Goal: Task Accomplishment & Management: Use online tool/utility

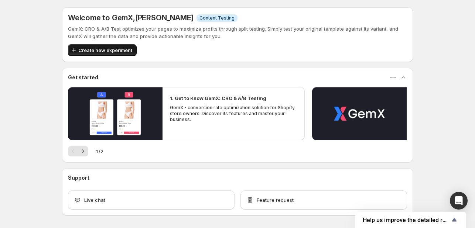
click at [90, 53] on span "Create new experiment" at bounding box center [105, 50] width 54 height 7
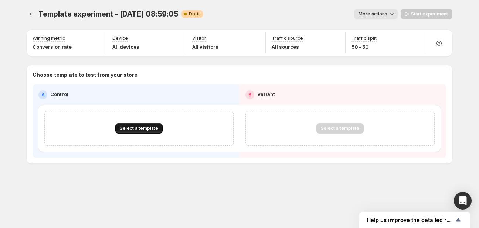
click at [135, 130] on span "Select a template" at bounding box center [139, 129] width 38 height 6
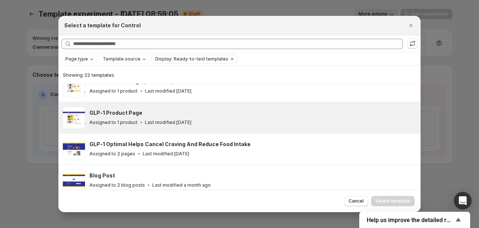
scroll to position [67, 0]
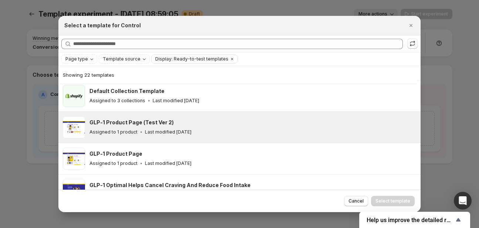
click at [131, 123] on h3 "GLP-1 Product Page (Test Ver 2)" at bounding box center [131, 122] width 84 height 7
click at [399, 204] on button "Select template" at bounding box center [393, 201] width 44 height 10
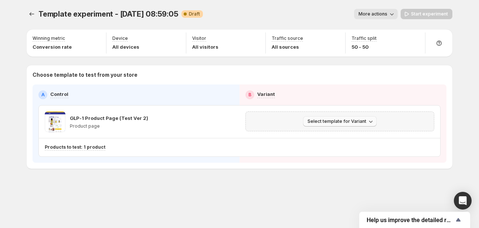
click at [326, 122] on span "Select template for Variant" at bounding box center [337, 122] width 59 height 6
click at [332, 137] on span "Select an existing template" at bounding box center [334, 137] width 62 height 6
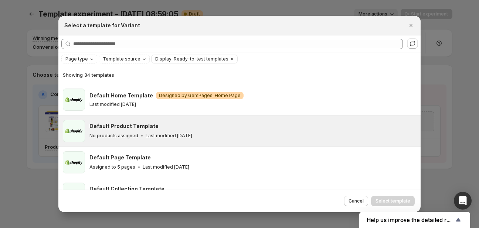
scroll to position [92, 0]
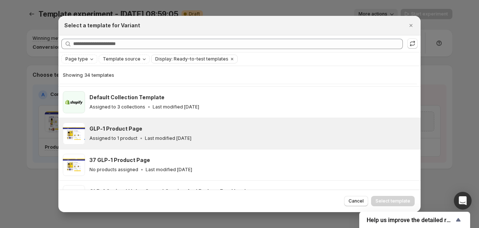
click at [132, 128] on h3 "GLP-1 Product Page" at bounding box center [115, 128] width 53 height 7
click at [399, 199] on span "Select template" at bounding box center [393, 201] width 35 height 6
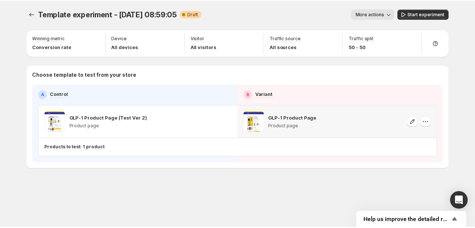
scroll to position [60, 0]
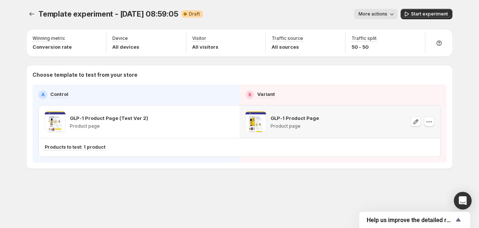
click at [386, 12] on span "More actions" at bounding box center [373, 14] width 29 height 6
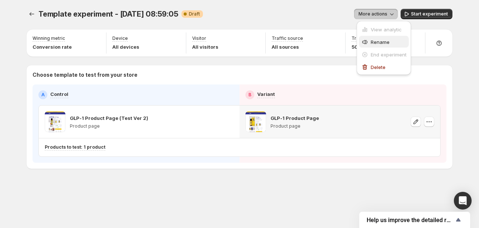
click at [383, 39] on span "Rename" at bounding box center [380, 42] width 19 height 6
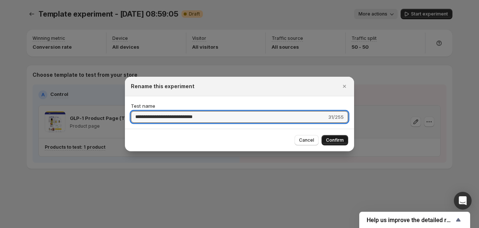
type input "**********"
click at [335, 145] on button "Confirm" at bounding box center [335, 140] width 27 height 10
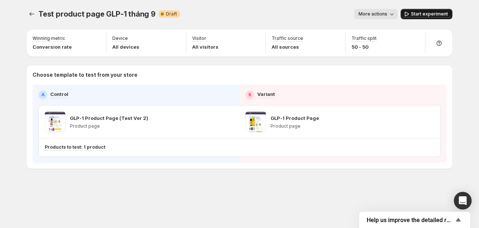
click at [421, 14] on span "Start experiment" at bounding box center [429, 14] width 37 height 6
click at [370, 15] on span "More actions" at bounding box center [369, 14] width 29 height 6
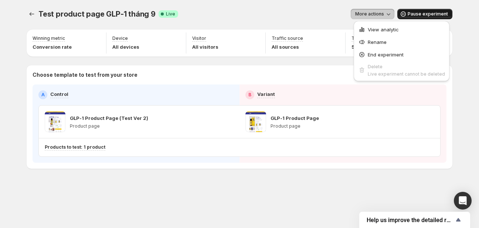
click at [286, 14] on div "More actions" at bounding box center [289, 14] width 210 height 10
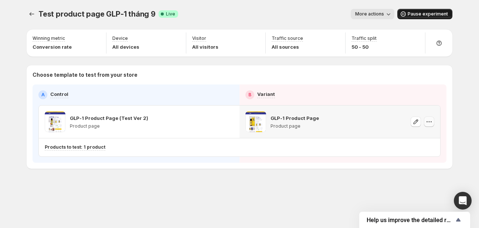
click at [428, 123] on icon "button" at bounding box center [428, 121] width 7 height 7
click at [383, 17] on button "More actions" at bounding box center [373, 14] width 44 height 10
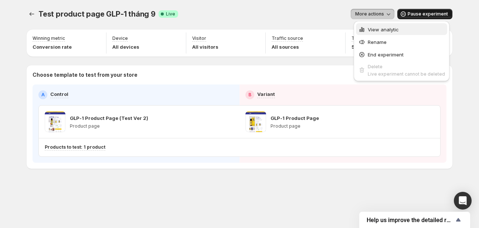
click at [386, 31] on span "View analytic" at bounding box center [383, 30] width 31 height 6
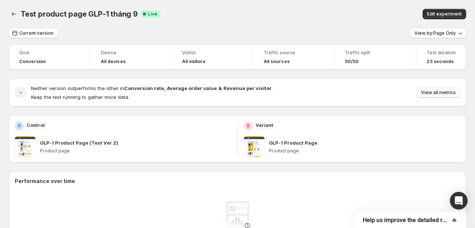
click at [441, 94] on span "View all metrics" at bounding box center [438, 93] width 35 height 6
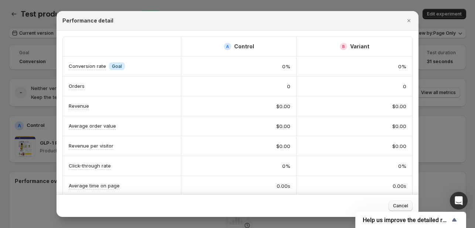
click at [404, 203] on button "Cancel" at bounding box center [401, 206] width 24 height 10
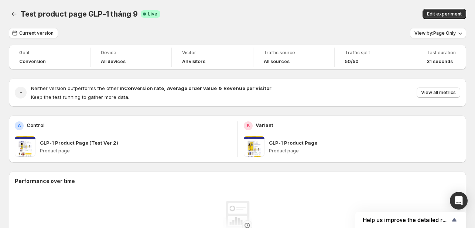
click at [440, 52] on span "Test duration" at bounding box center [441, 53] width 29 height 6
click at [437, 52] on span "Test duration" at bounding box center [441, 53] width 29 height 6
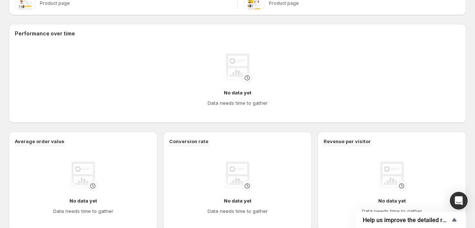
scroll to position [74, 0]
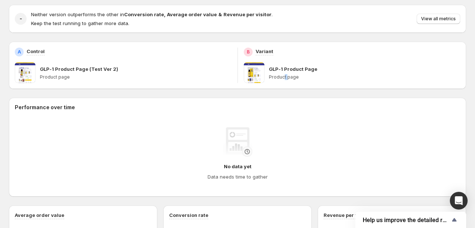
drag, startPoint x: 288, startPoint y: 79, endPoint x: 282, endPoint y: 66, distance: 14.4
click at [284, 72] on div "GLP-1 Product Page Product page" at bounding box center [365, 72] width 192 height 21
click at [281, 66] on p "GLP-1 Product Page" at bounding box center [293, 68] width 48 height 7
click at [293, 66] on p "GLP-1 Product Page" at bounding box center [293, 68] width 48 height 7
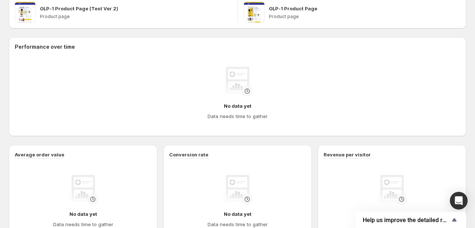
scroll to position [0, 0]
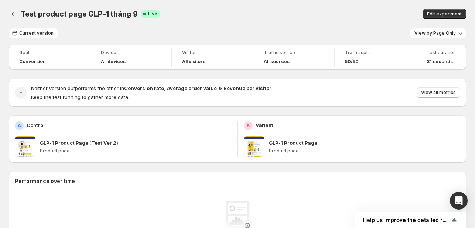
click at [262, 150] on span at bounding box center [254, 146] width 21 height 21
click at [432, 36] on span "View by: Page Only" at bounding box center [435, 33] width 41 height 6
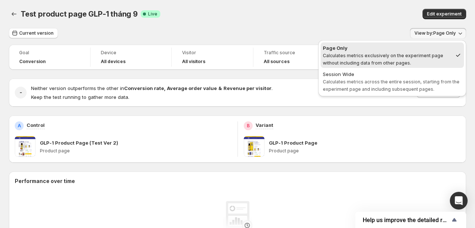
click at [432, 36] on span "View by: Page Only" at bounding box center [435, 33] width 41 height 6
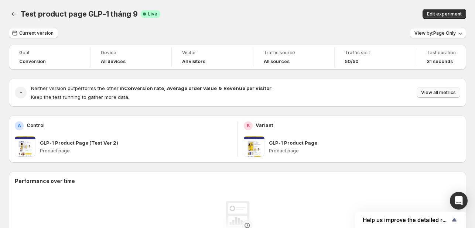
click at [445, 94] on span "View all metrics" at bounding box center [438, 93] width 35 height 6
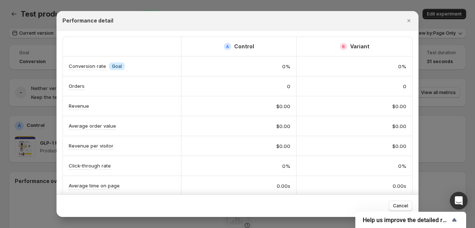
click at [445, 81] on div at bounding box center [237, 114] width 475 height 228
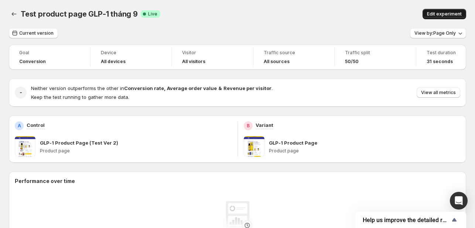
click at [442, 18] on button "Edit experiment" at bounding box center [445, 14] width 44 height 10
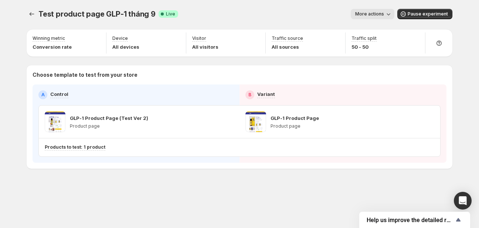
click at [376, 17] on span "More actions" at bounding box center [369, 14] width 29 height 6
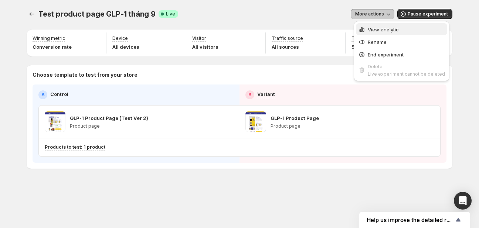
click at [378, 33] on button "View analytic" at bounding box center [401, 29] width 91 height 12
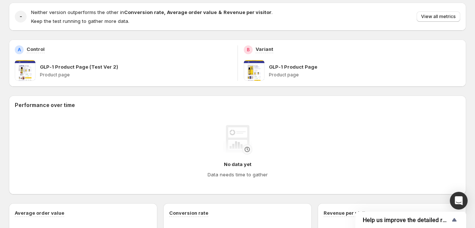
scroll to position [3, 0]
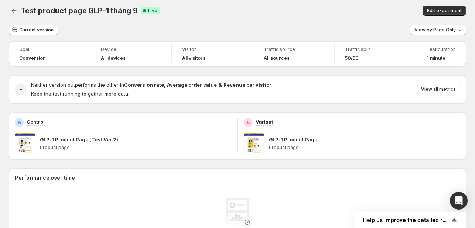
click at [17, 20] on div "Test product page GLP-1 tháng 9. This page is ready Test product page GLP-1 thá…" at bounding box center [238, 11] width 458 height 28
click at [16, 15] on button "Back" at bounding box center [14, 11] width 10 height 10
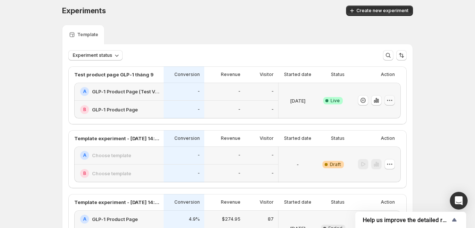
click at [393, 101] on icon "button" at bounding box center [389, 100] width 7 height 7
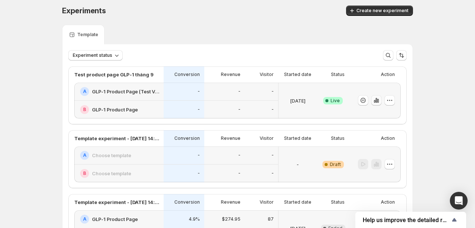
click at [376, 99] on icon "button" at bounding box center [376, 100] width 7 height 7
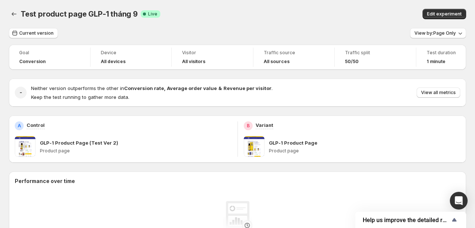
click at [10, 20] on div "Test product page GLP-1 tháng 9. This page is ready Test product page GLP-1 thá…" at bounding box center [238, 14] width 458 height 28
click at [10, 18] on button "Back" at bounding box center [14, 14] width 10 height 10
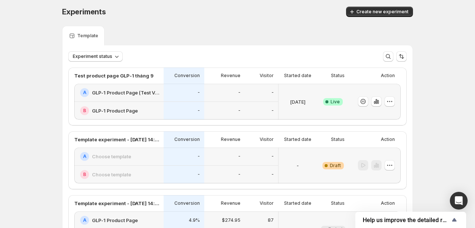
scroll to position [74, 0]
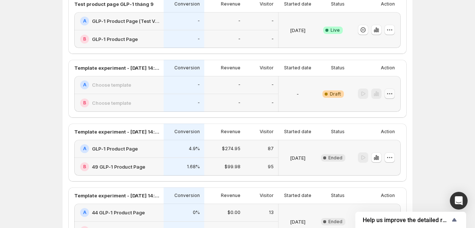
click at [389, 92] on icon "button" at bounding box center [389, 93] width 7 height 7
click at [381, 149] on span "Delete" at bounding box center [385, 147] width 15 height 6
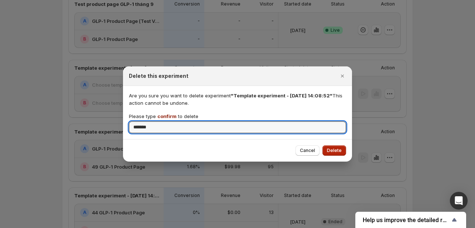
type input "*******"
click at [337, 149] on span "Delete" at bounding box center [334, 151] width 15 height 6
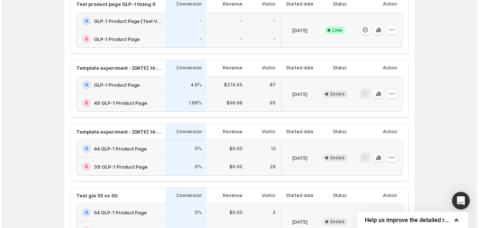
scroll to position [0, 0]
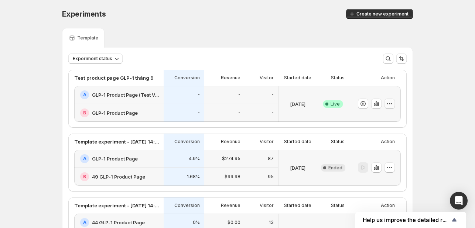
click at [389, 102] on icon "button" at bounding box center [389, 103] width 7 height 7
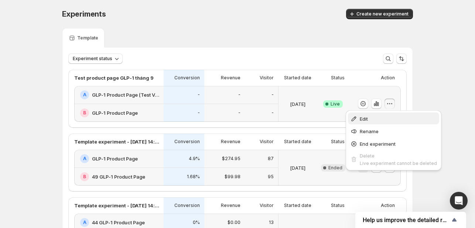
click at [369, 118] on span "Edit" at bounding box center [398, 118] width 77 height 7
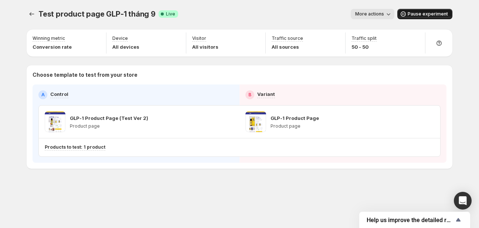
click at [425, 11] on span "Pause experiment" at bounding box center [428, 14] width 40 height 6
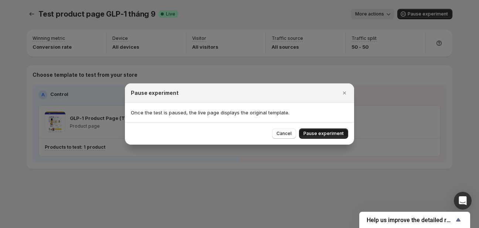
click at [328, 135] on span "Pause experiment" at bounding box center [323, 134] width 40 height 6
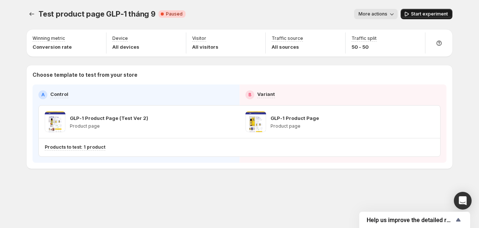
click at [431, 14] on span "Start experiment" at bounding box center [429, 14] width 37 height 6
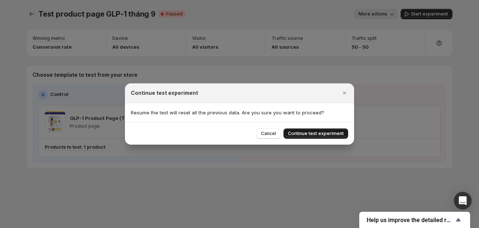
click at [312, 133] on span "Continue test experiment" at bounding box center [316, 134] width 56 height 6
